Goal: Information Seeking & Learning: Understand process/instructions

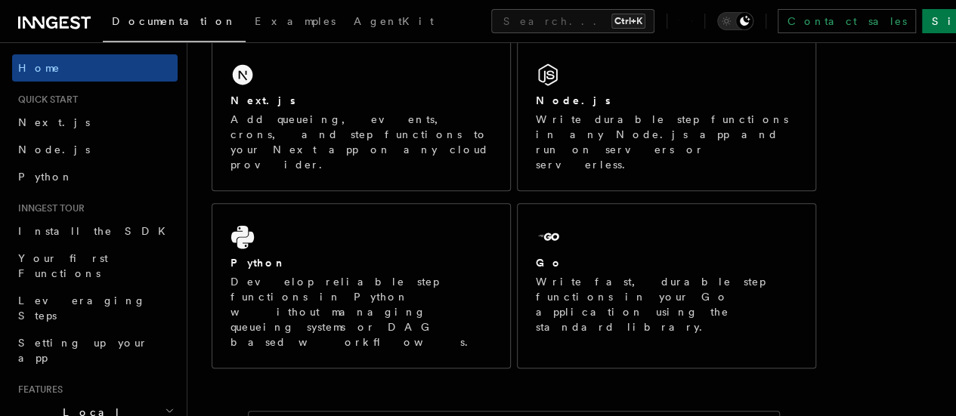
scroll to position [274, 0]
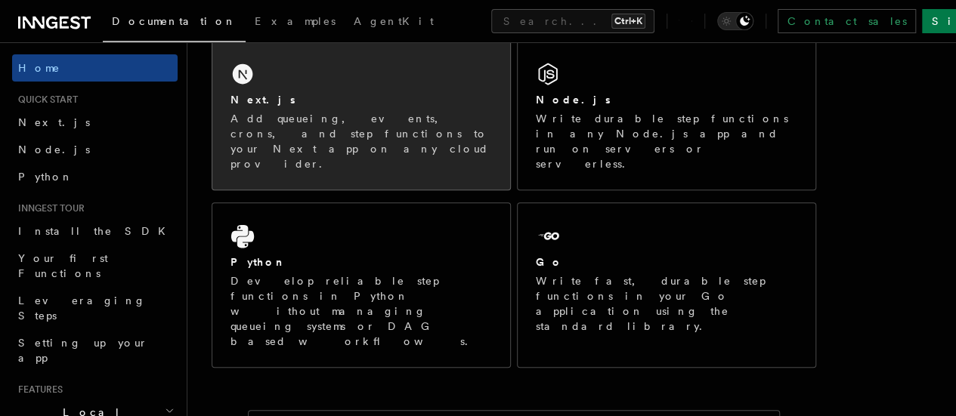
click at [441, 147] on p "Add queueing, events, crons, and step functions to your Next app on any cloud p…" at bounding box center [360, 141] width 261 height 60
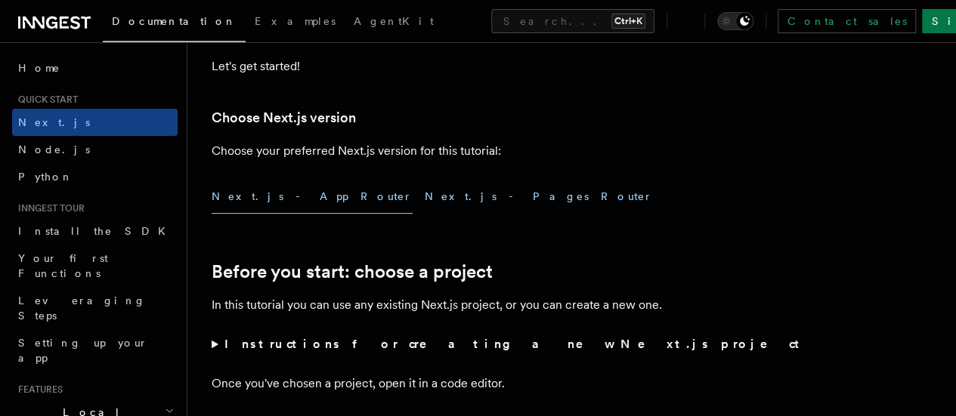
scroll to position [337, 0]
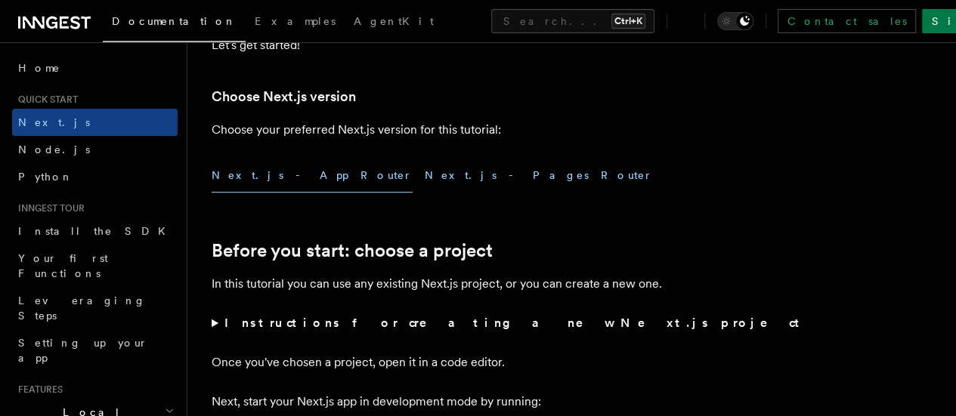
click at [425, 193] on button "Next.js - Pages Router" at bounding box center [539, 176] width 228 height 34
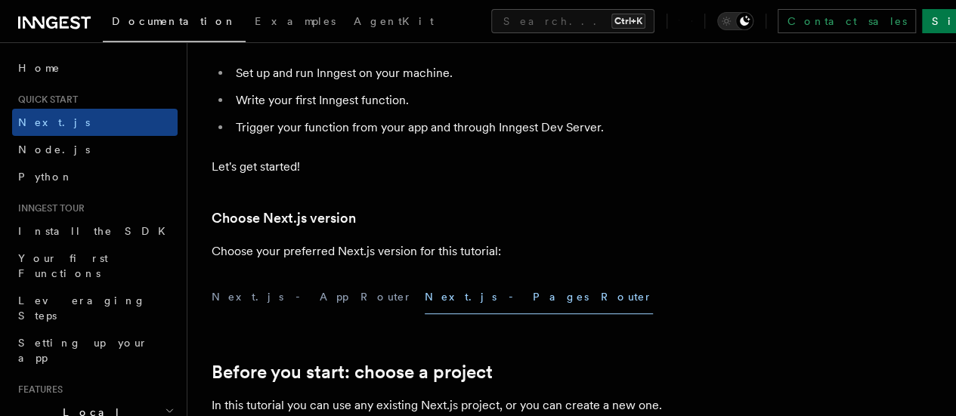
scroll to position [244, 0]
